Goal: Navigation & Orientation: Find specific page/section

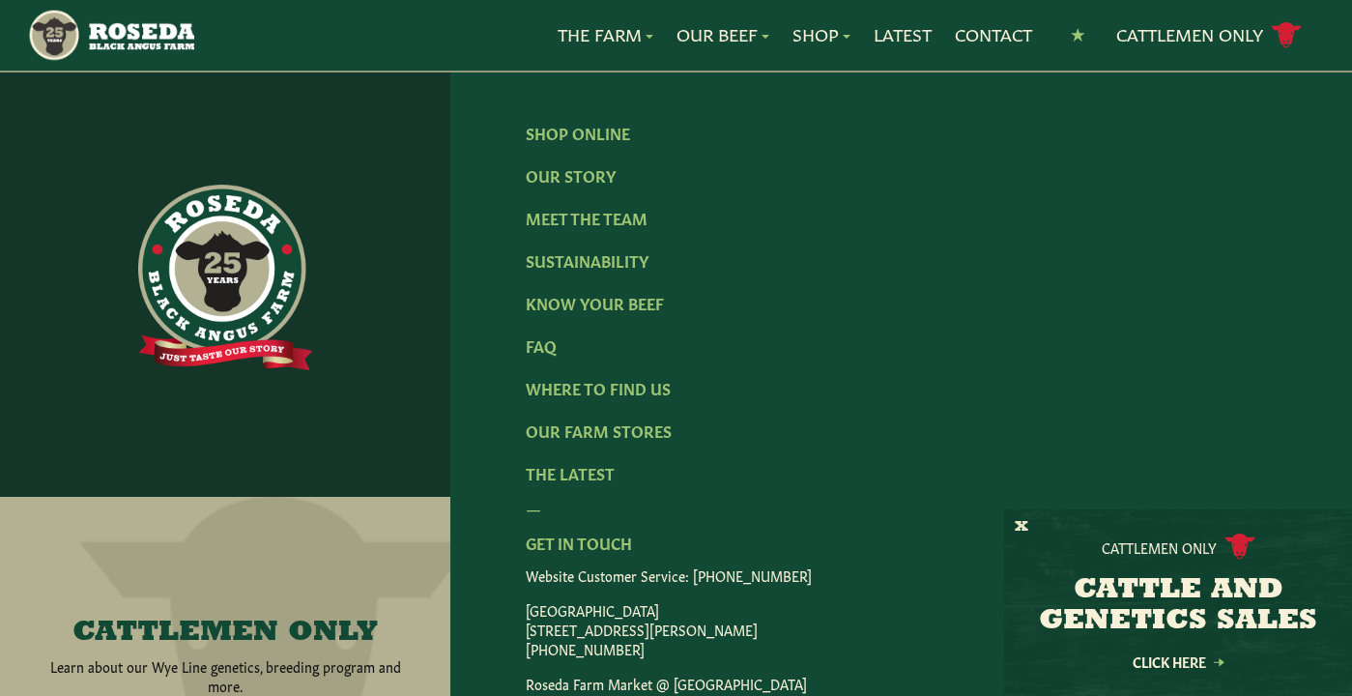
scroll to position [3157, 0]
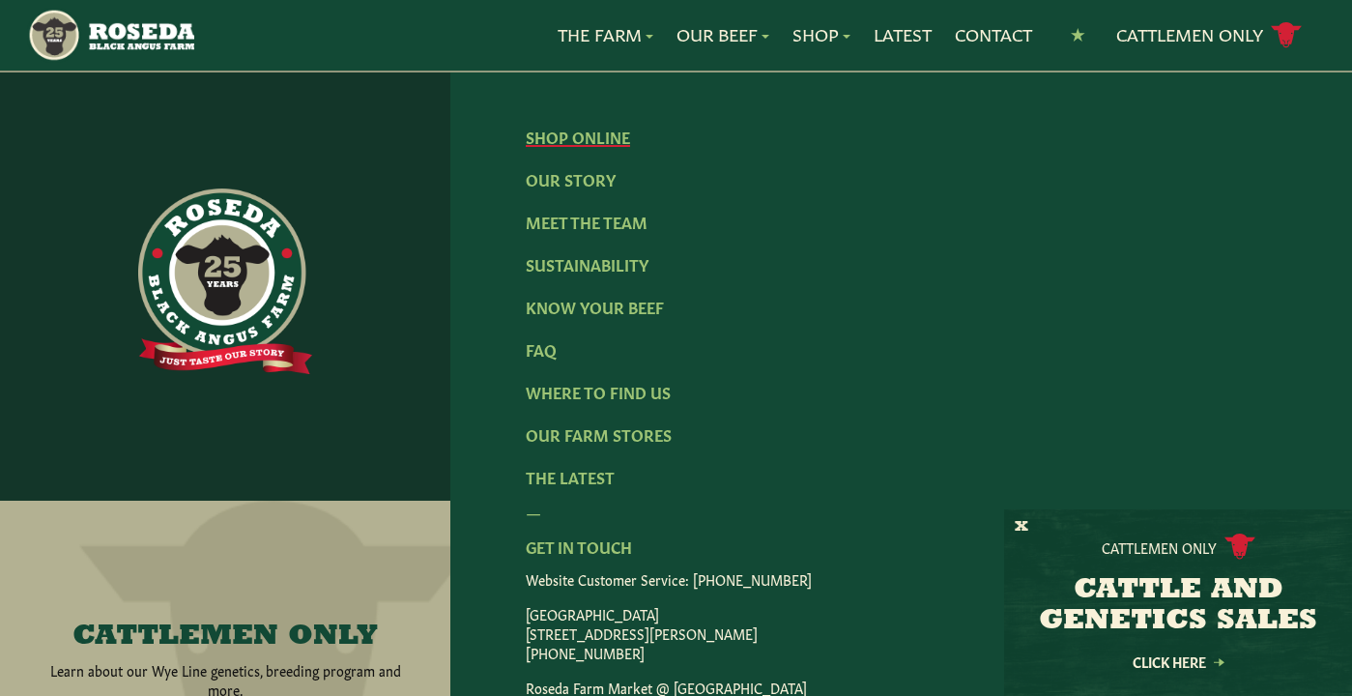
click at [599, 126] on link "Shop Online" at bounding box center [578, 136] width 104 height 21
click at [609, 381] on link "Where To Find Us" at bounding box center [598, 391] width 145 height 21
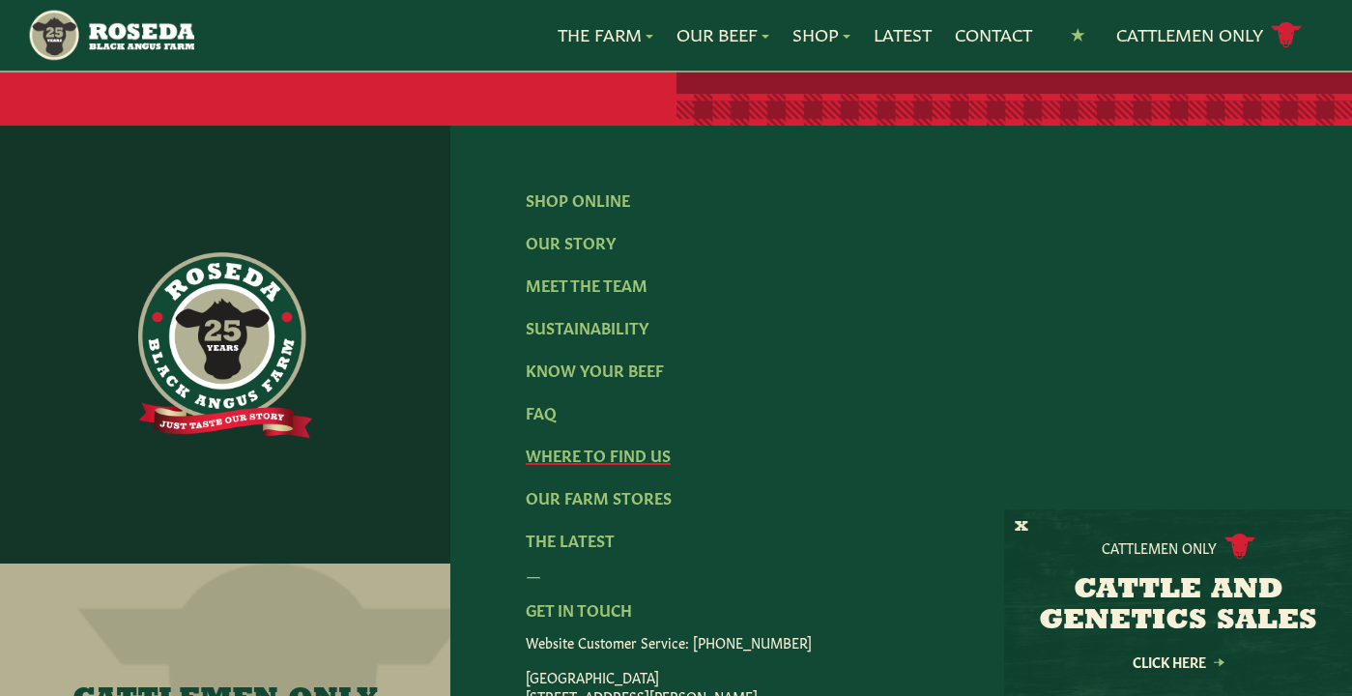
scroll to position [4047, 0]
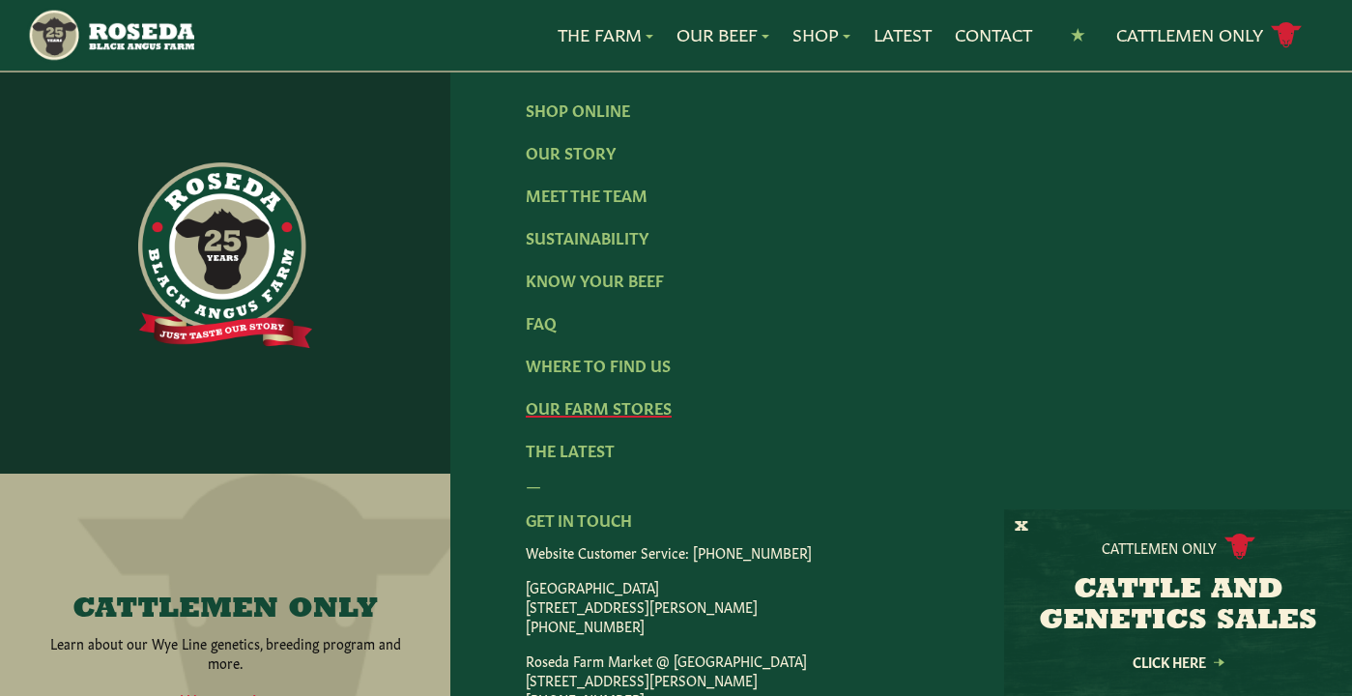
click at [572, 401] on link "Our Farm Stores" at bounding box center [599, 406] width 146 height 21
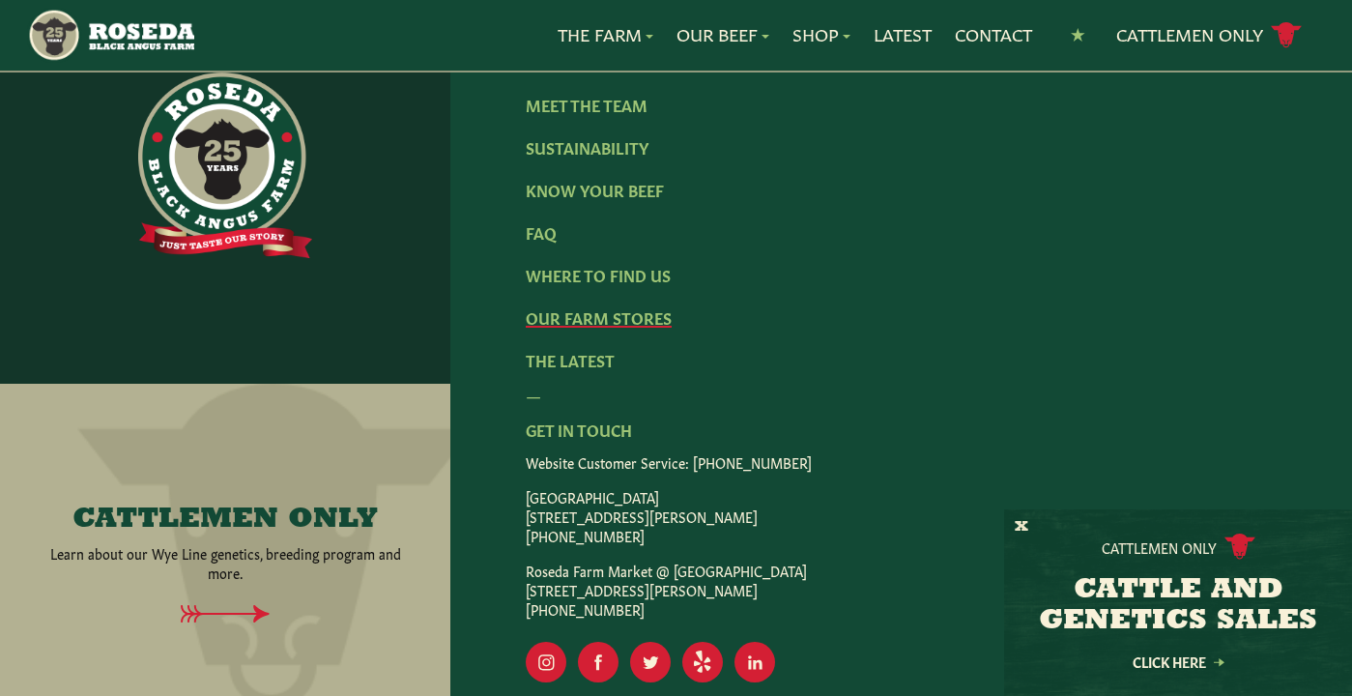
scroll to position [3645, 0]
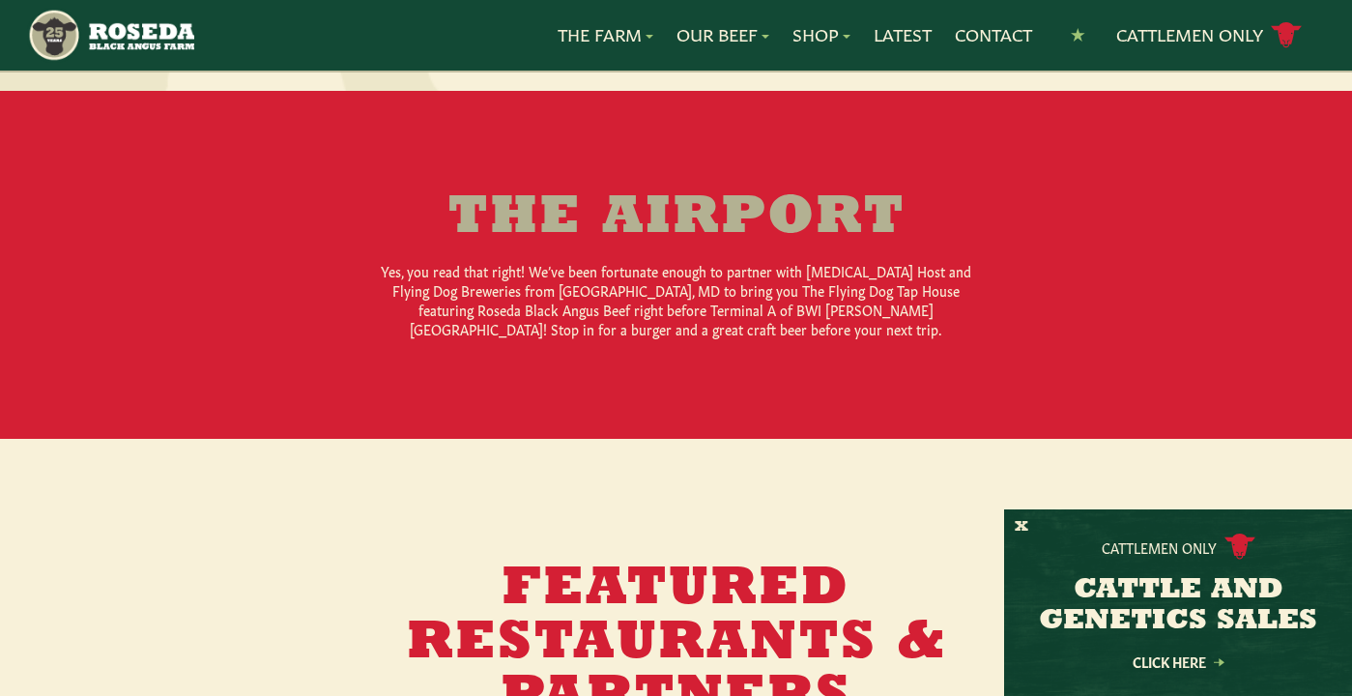
scroll to position [2257, 0]
